Goal: Transaction & Acquisition: Purchase product/service

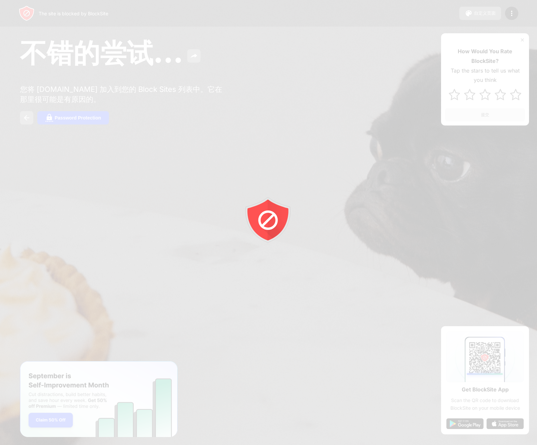
click at [208, 199] on div at bounding box center [268, 222] width 537 height 445
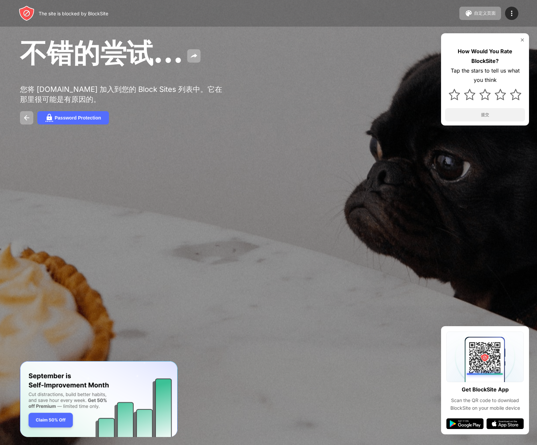
click at [522, 41] on img at bounding box center [522, 39] width 5 height 5
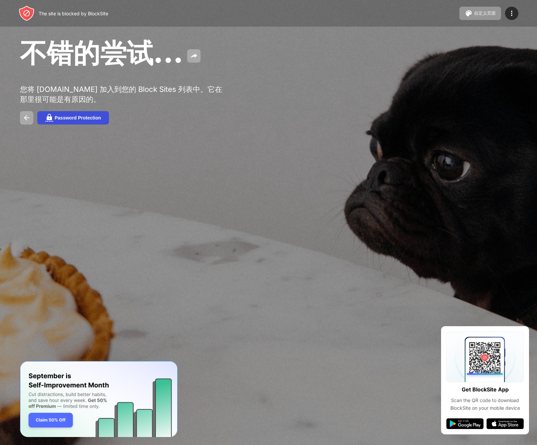
click at [73, 121] on div "Password Protection" at bounding box center [78, 117] width 46 height 5
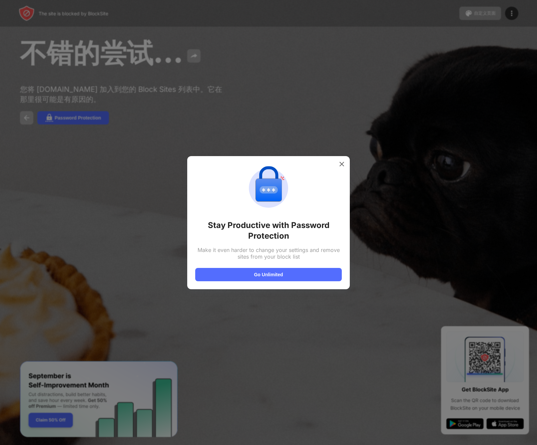
click at [80, 413] on div at bounding box center [268, 222] width 537 height 445
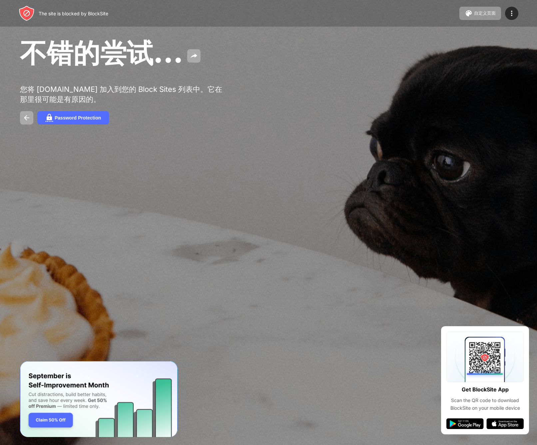
click at [52, 418] on img "Banner Message" at bounding box center [99, 399] width 158 height 76
drag, startPoint x: 139, startPoint y: 246, endPoint x: 131, endPoint y: 220, distance: 27.6
click at [139, 246] on div at bounding box center [268, 222] width 537 height 445
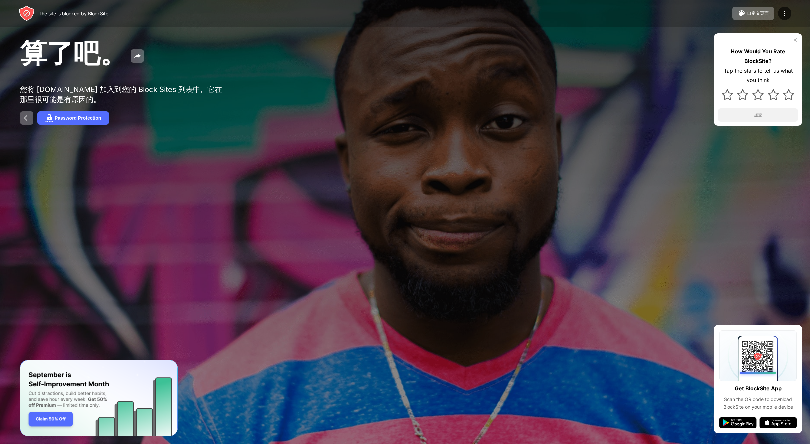
click at [502, 270] on div at bounding box center [405, 222] width 810 height 444
